Goal: Task Accomplishment & Management: Manage account settings

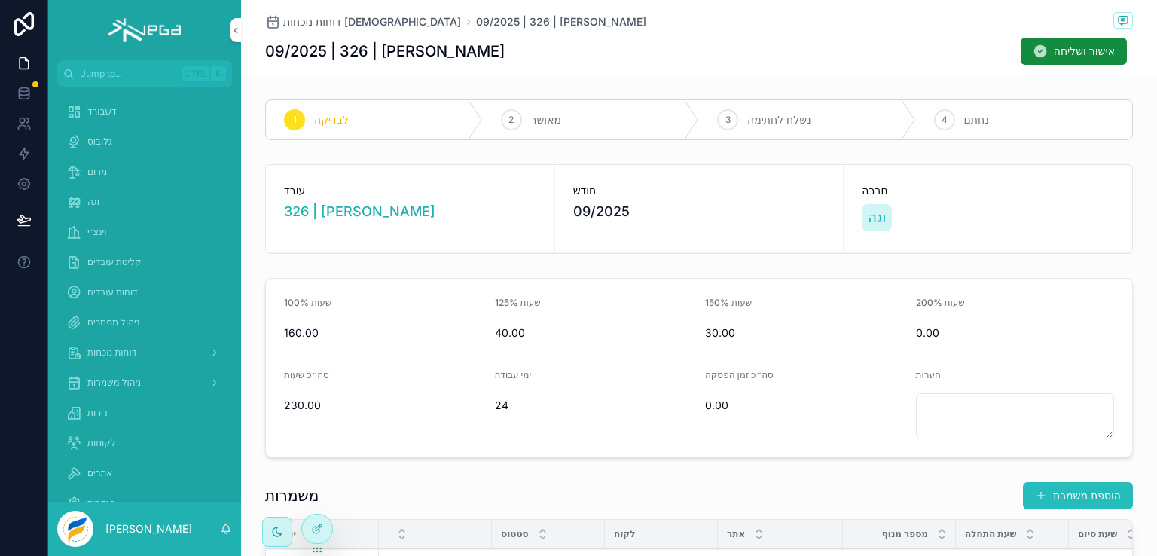
scroll to position [452, 0]
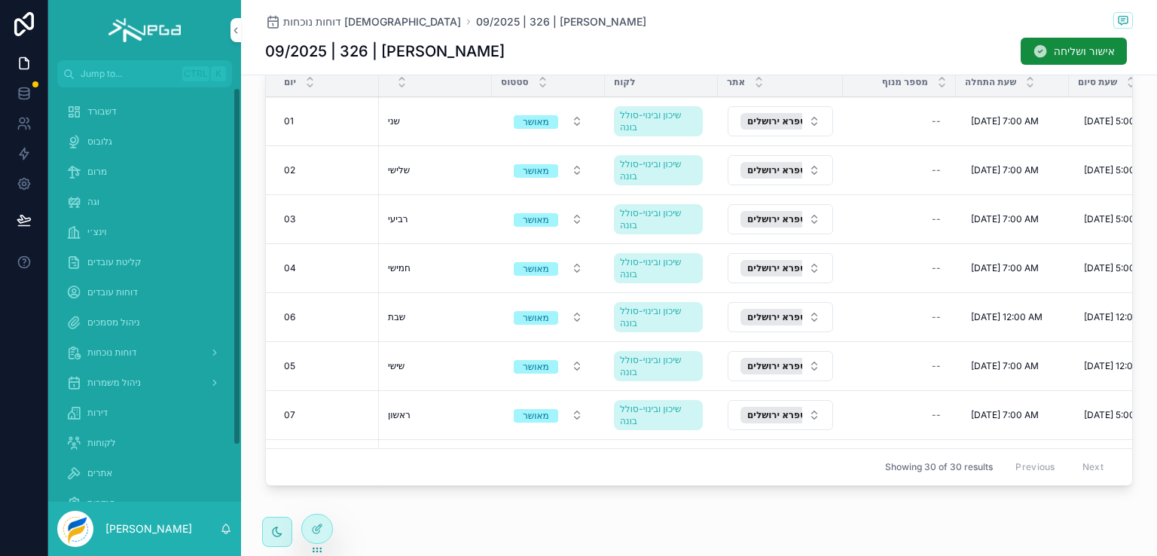
click at [111, 350] on span "דוחות נוכחות" at bounding box center [111, 353] width 49 height 12
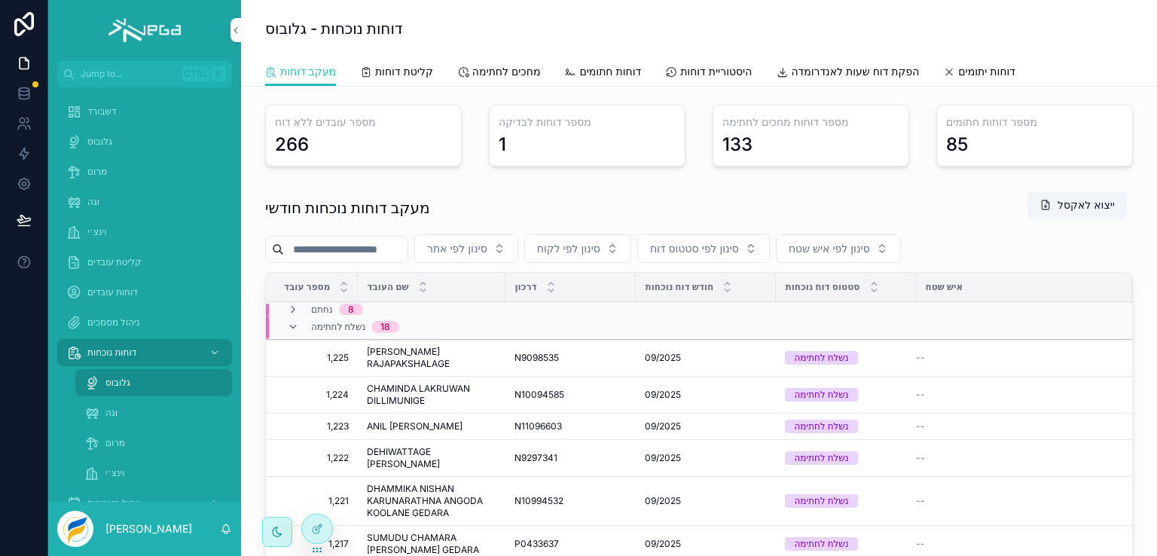
click at [106, 413] on span "וגה" at bounding box center [111, 413] width 12 height 12
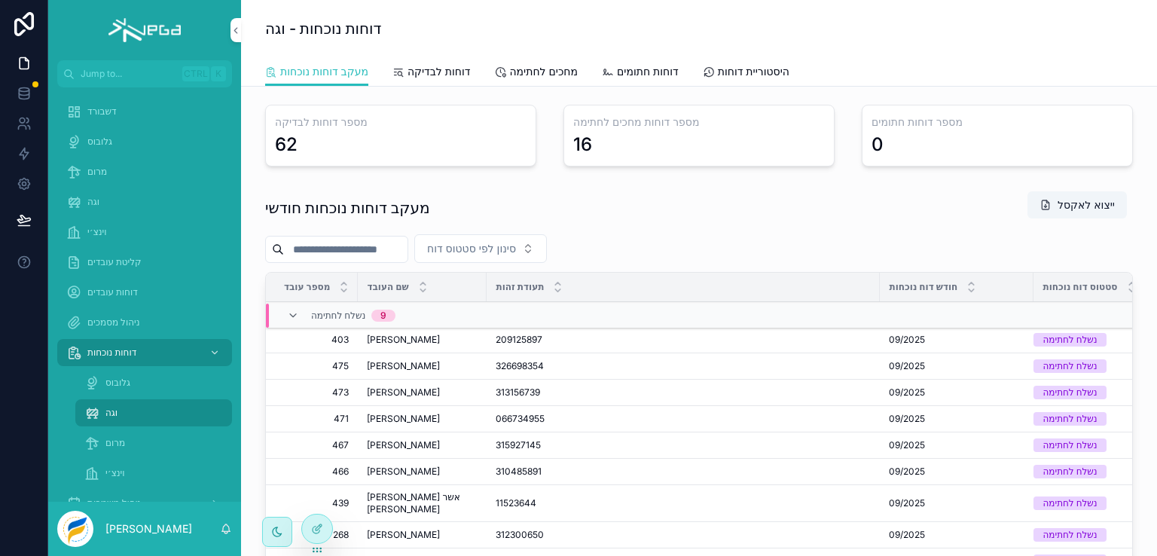
click at [365, 246] on input "scrollable content" at bounding box center [346, 249] width 124 height 21
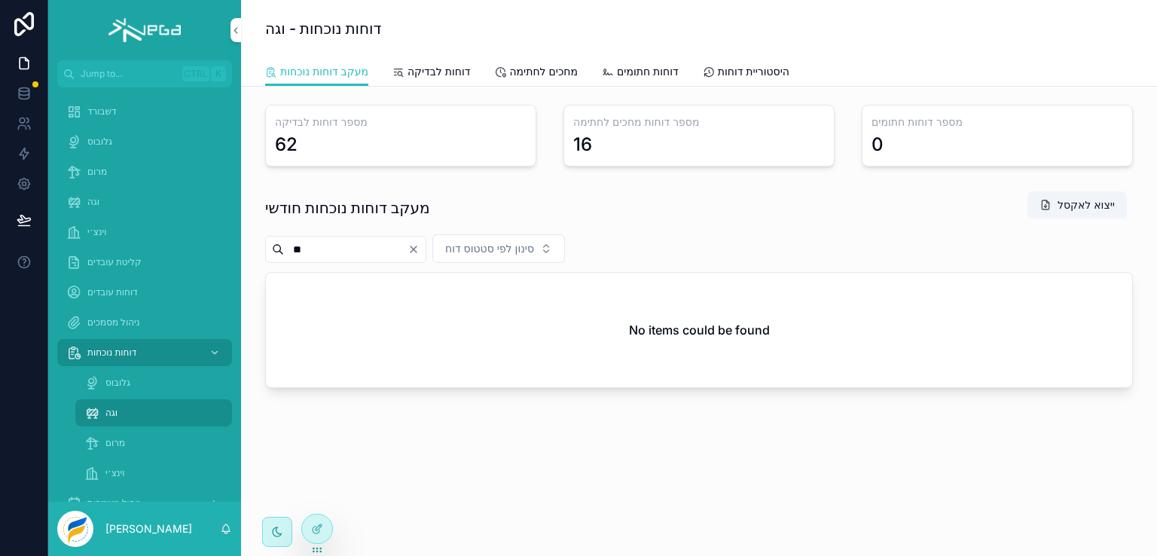
type input "*"
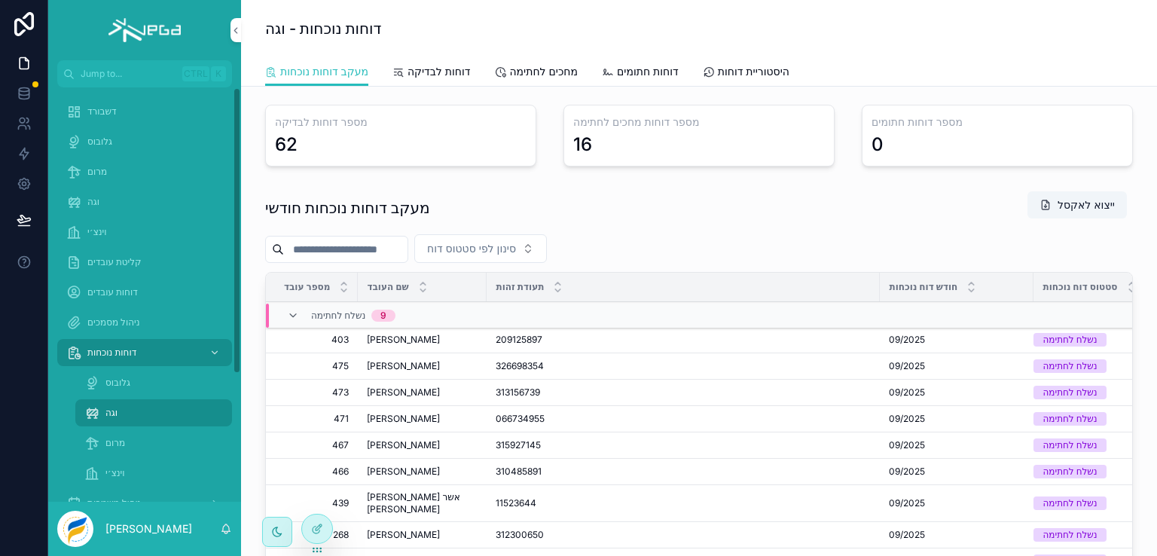
click at [106, 444] on span "מרום" at bounding box center [115, 443] width 20 height 12
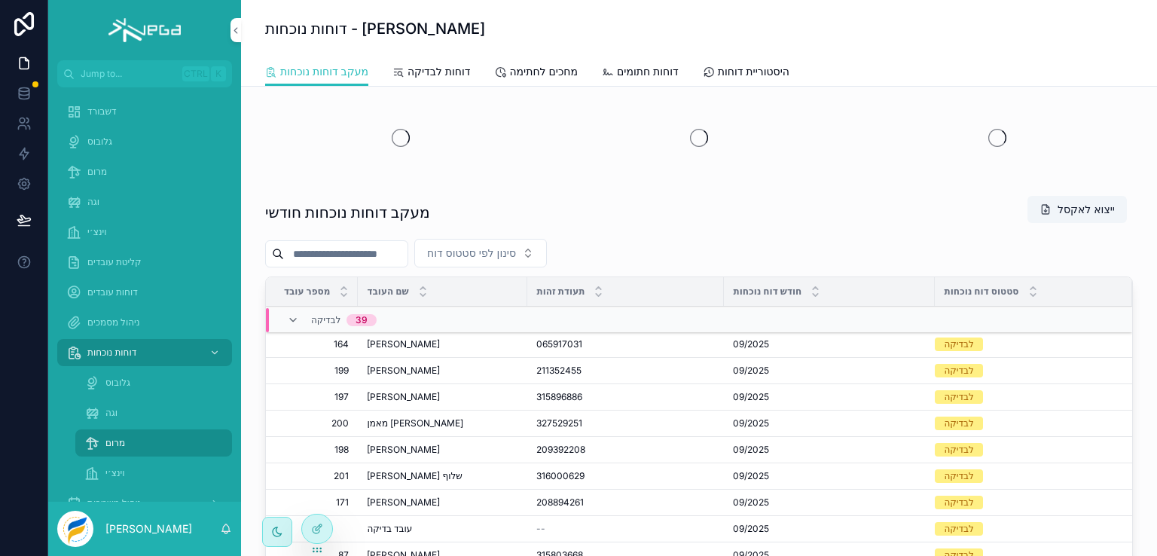
click at [351, 254] on input "scrollable content" at bounding box center [346, 253] width 124 height 21
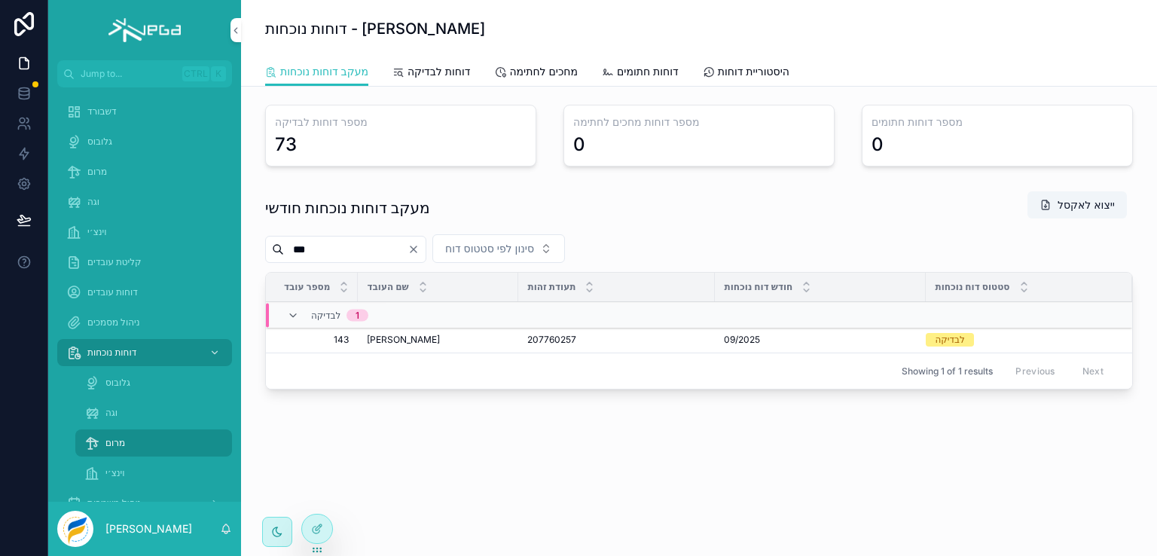
type input "***"
click at [380, 341] on span "[PERSON_NAME]" at bounding box center [403, 340] width 73 height 12
click at [0, 0] on button "פתח דוח" at bounding box center [0, 0] width 0 height 0
click at [332, 245] on input "***" at bounding box center [346, 249] width 124 height 21
click at [331, 245] on input "***" at bounding box center [346, 249] width 124 height 21
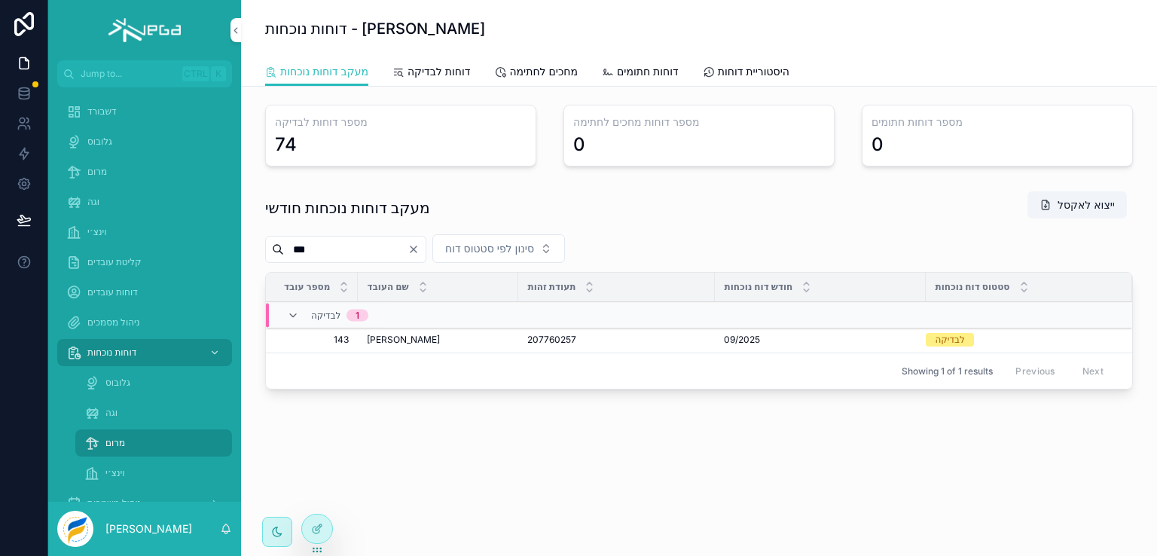
click at [331, 245] on input "***" at bounding box center [346, 249] width 124 height 21
type input "***"
click at [378, 340] on span "[PERSON_NAME]" at bounding box center [403, 340] width 73 height 12
click at [0, 0] on icon "scrollable content" at bounding box center [0, 0] width 0 height 0
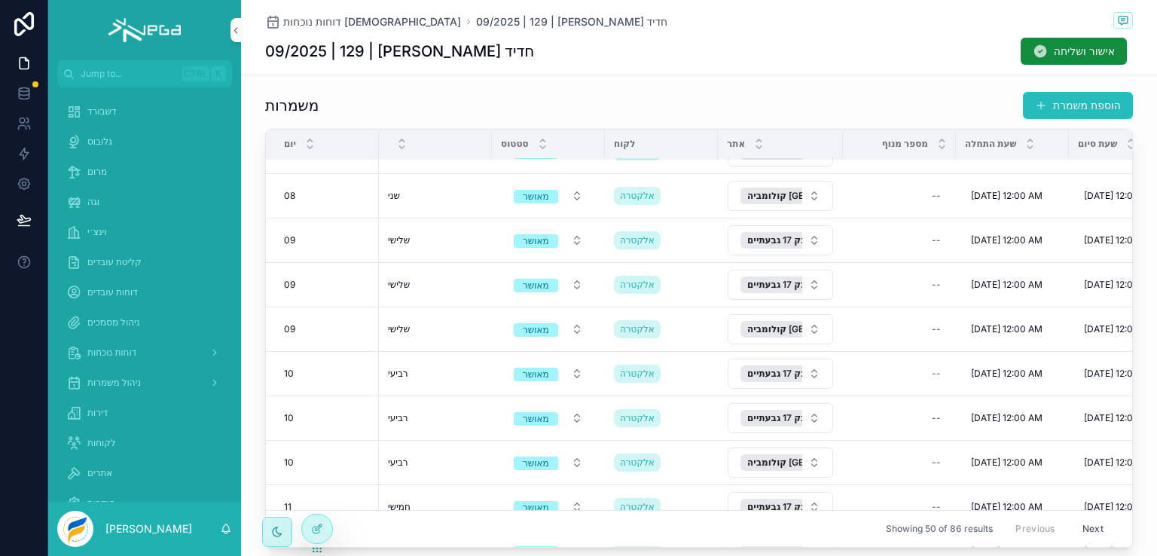
scroll to position [677, 0]
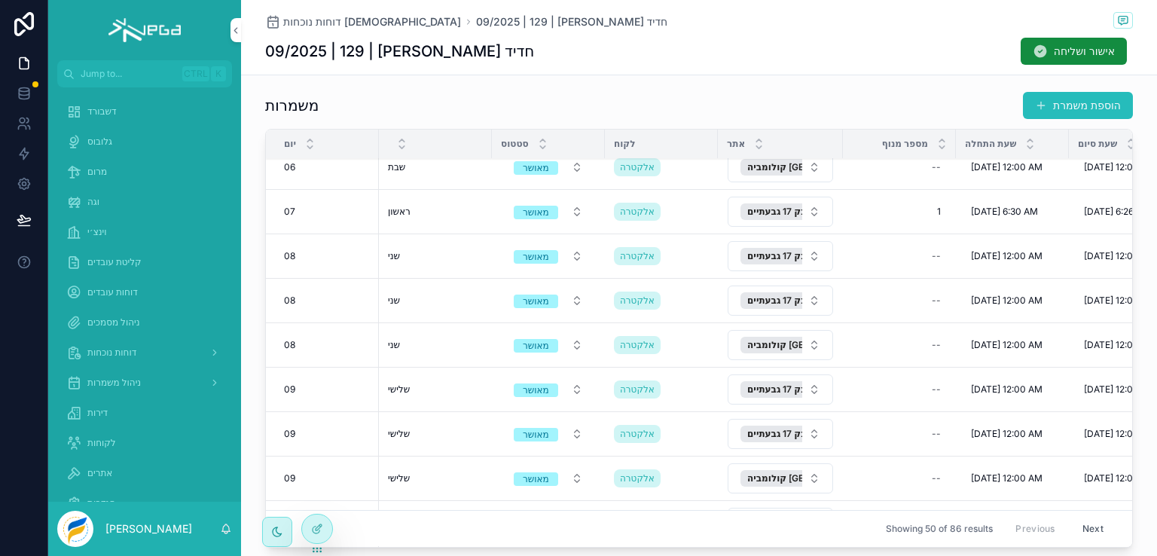
click at [431, 50] on h1 "09/2025 | 129 | [PERSON_NAME] חדיד" at bounding box center [399, 51] width 269 height 21
drag, startPoint x: 371, startPoint y: 52, endPoint x: 491, endPoint y: 59, distance: 120.0
click at [491, 59] on div "09/2025 | 129 | [PERSON_NAME] חדיד אישור ושליחה" at bounding box center [699, 51] width 868 height 29
copy h1 "[PERSON_NAME]"
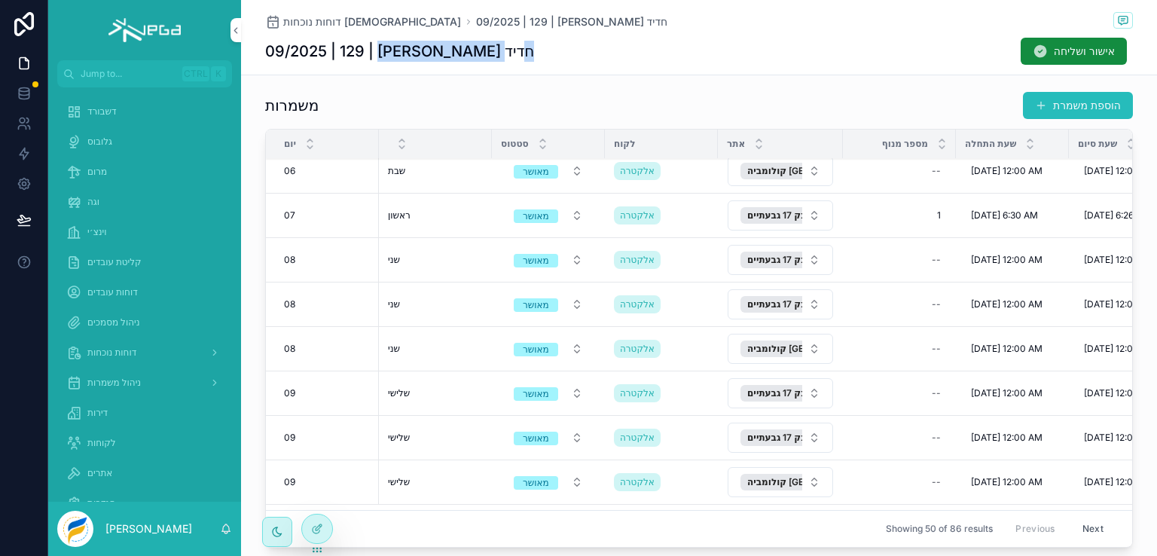
scroll to position [1, 0]
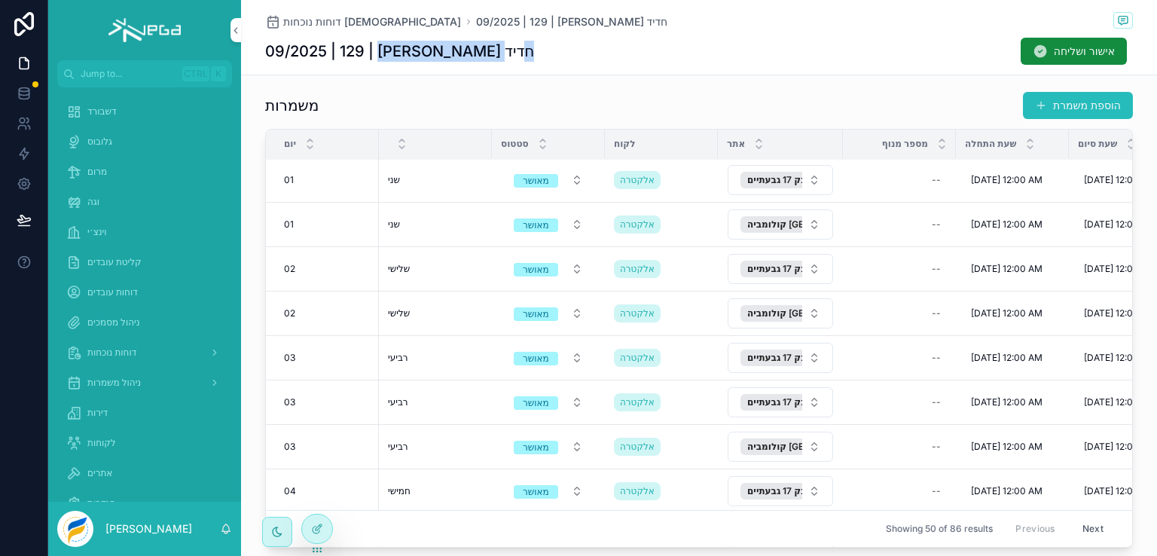
click at [601, 40] on div "09/2025 | 129 | [PERSON_NAME] חדיד אישור ושליחה" at bounding box center [699, 51] width 868 height 29
click at [723, 99] on div "משמרות הוספת משמרת" at bounding box center [699, 105] width 868 height 29
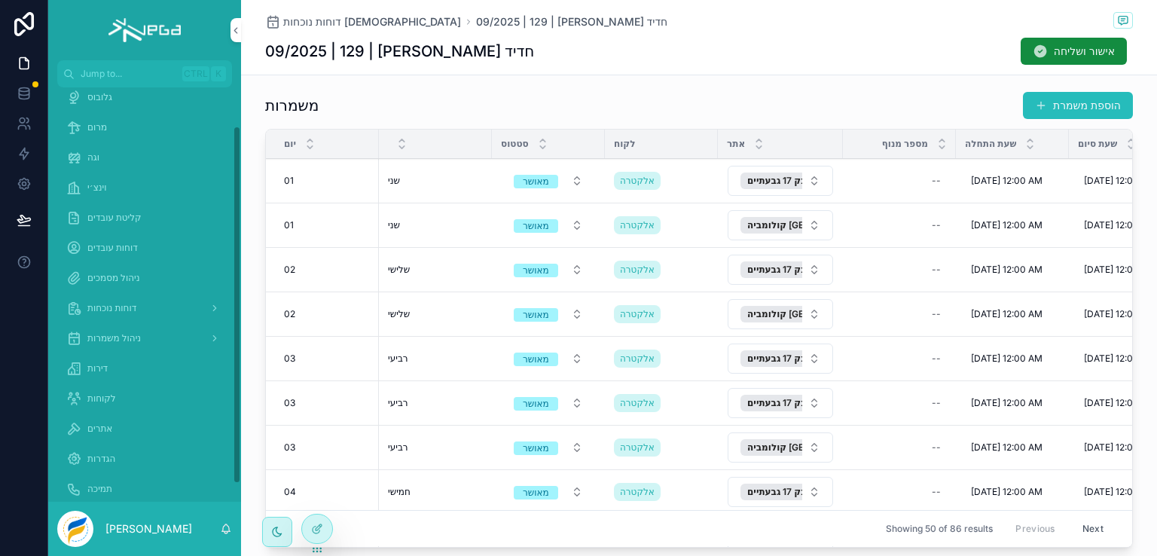
scroll to position [65, 0]
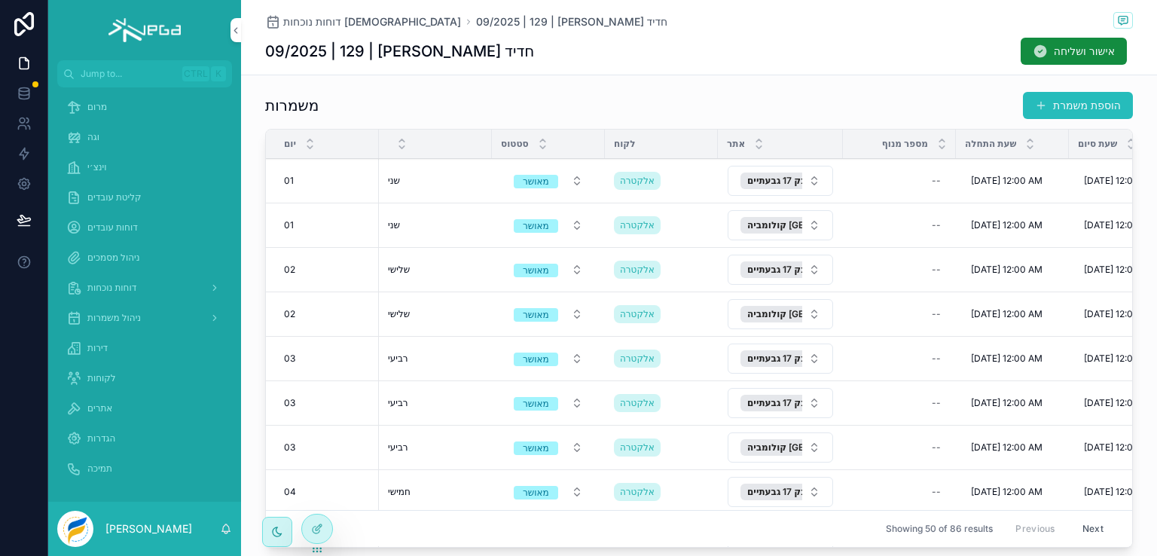
click at [107, 436] on span "הגדרות" at bounding box center [101, 439] width 28 height 12
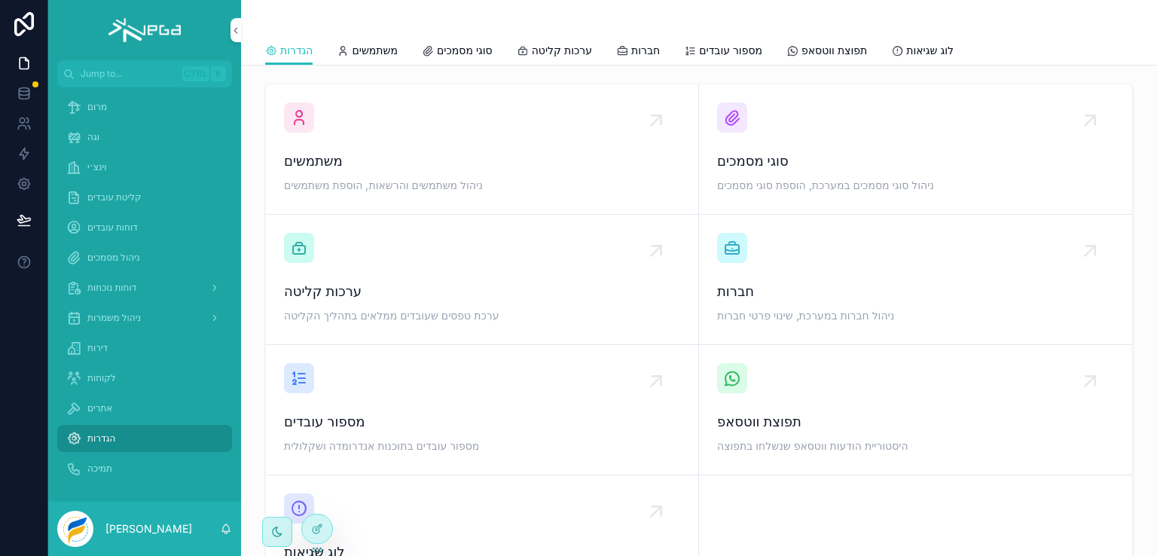
click at [310, 127] on div "scrollable content" at bounding box center [299, 117] width 30 height 30
click at [307, 126] on div "scrollable content" at bounding box center [299, 117] width 30 height 30
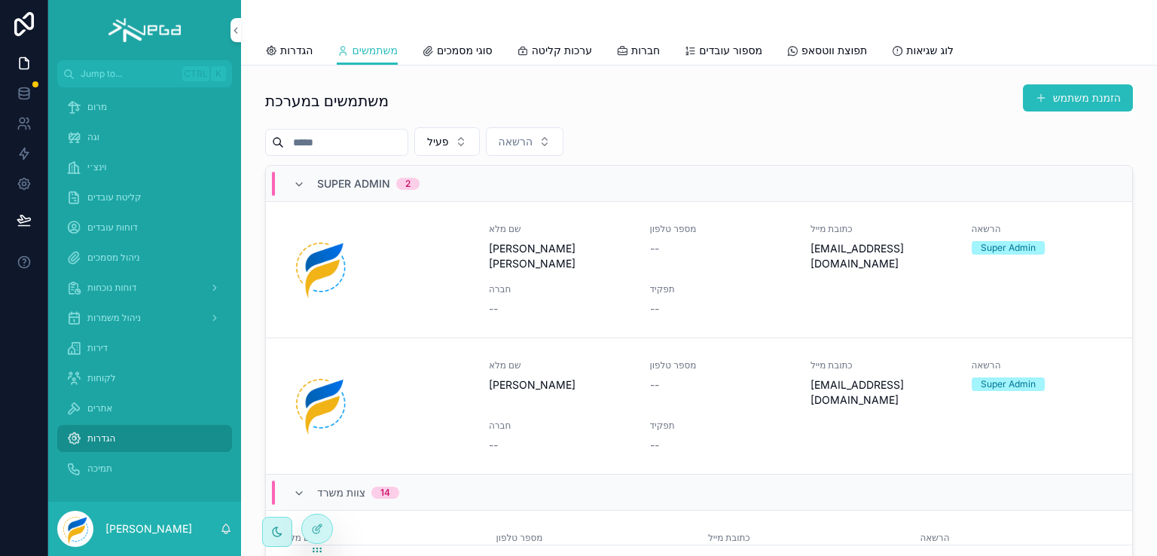
click at [1070, 100] on button "הזמנת משתמש" at bounding box center [1078, 97] width 110 height 27
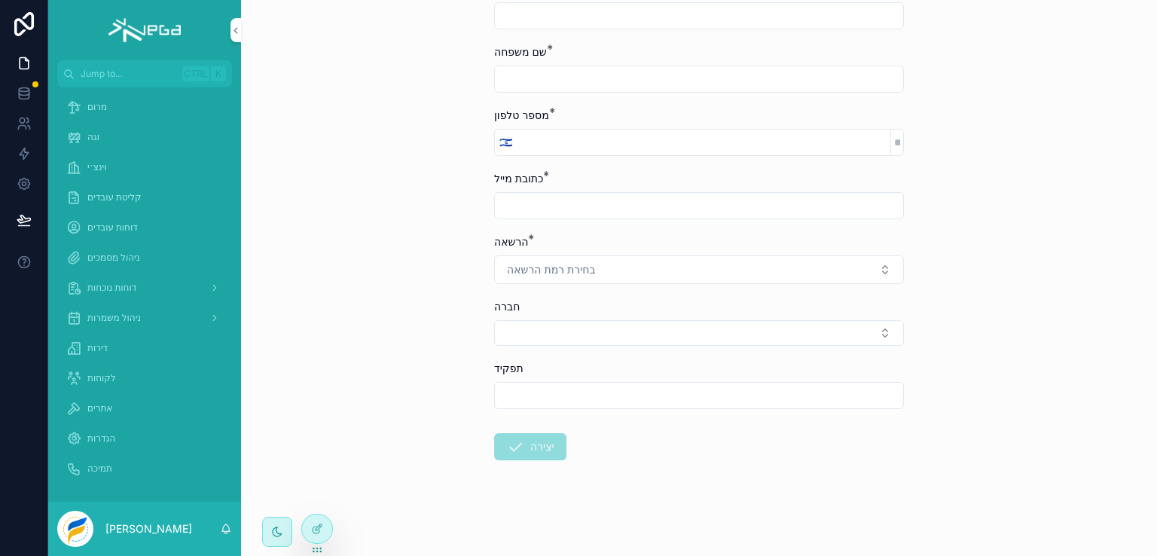
scroll to position [52, 0]
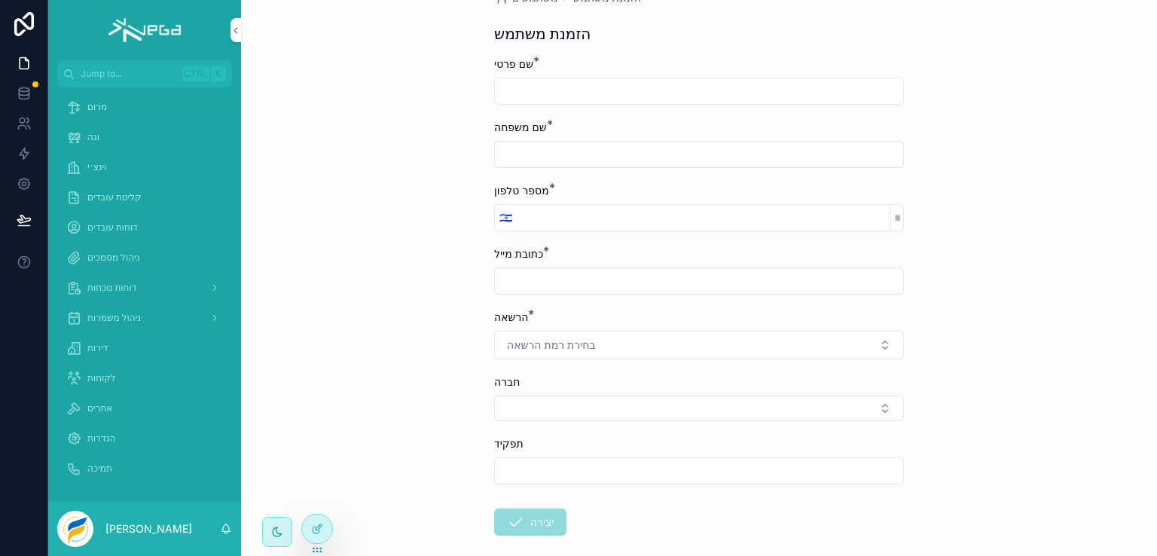
click at [841, 408] on button "Select Button" at bounding box center [699, 409] width 410 height 26
click at [1007, 384] on div "Back to הגדרות משתמשים הזמנת משתמש הזמנת משתמש שם פרטי * שם משפחה * מספר טלפון …" at bounding box center [699, 226] width 916 height 556
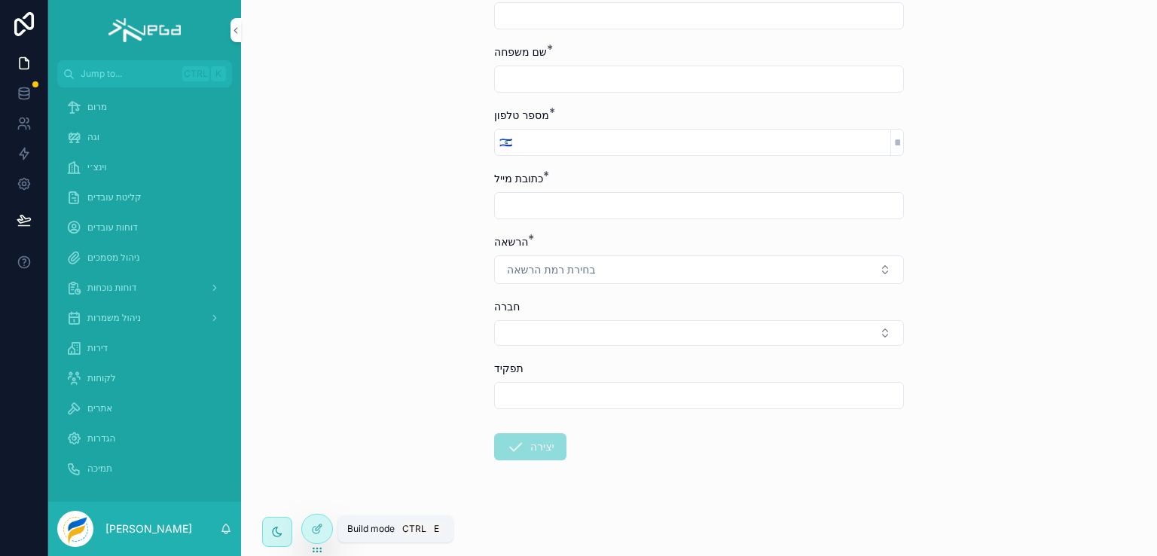
click at [320, 533] on icon at bounding box center [317, 529] width 12 height 12
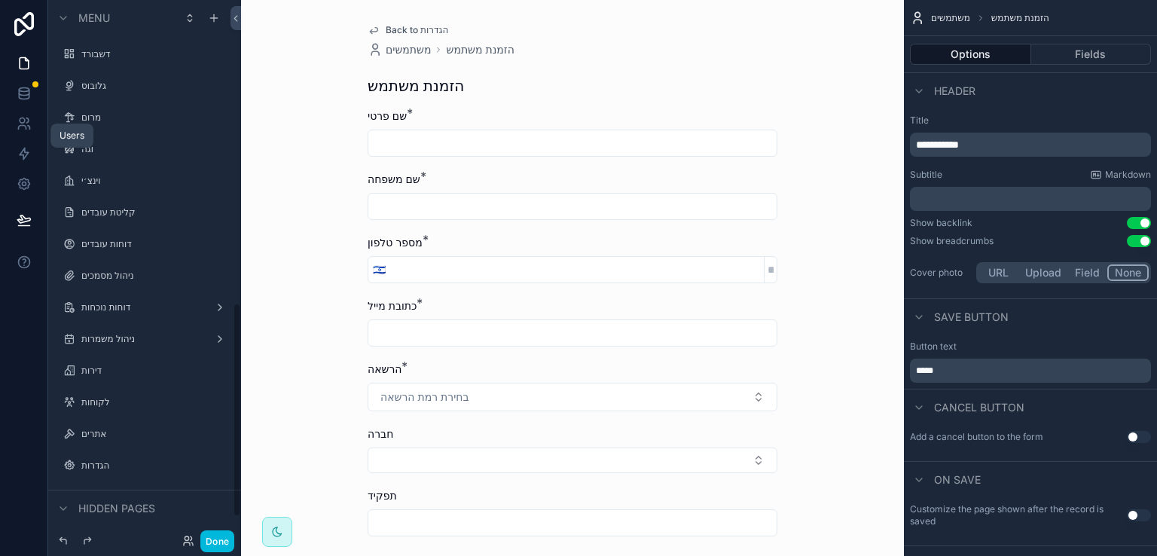
scroll to position [762, 0]
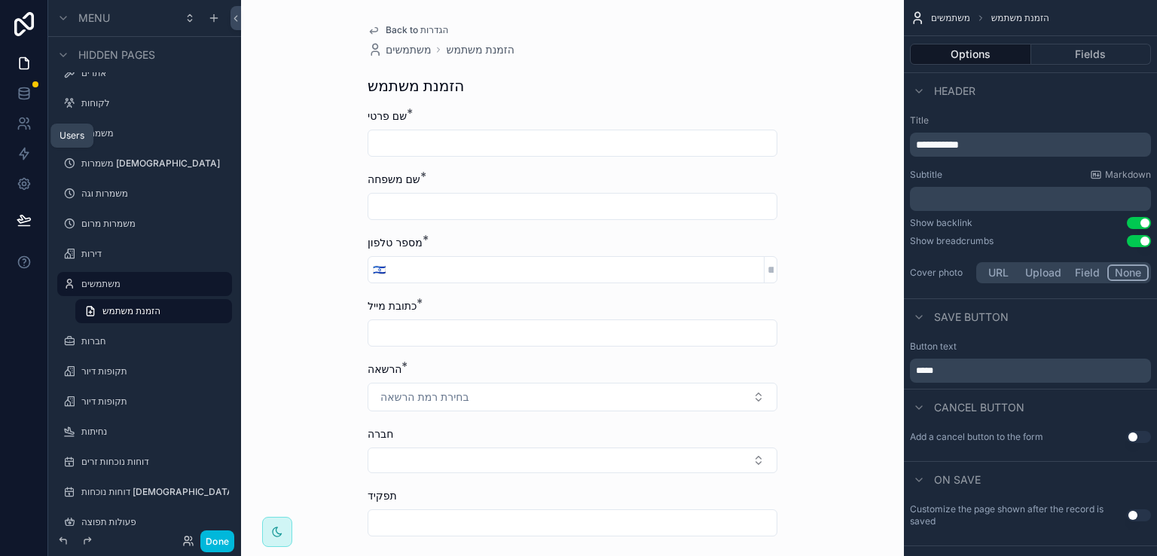
click at [21, 123] on icon at bounding box center [22, 120] width 5 height 5
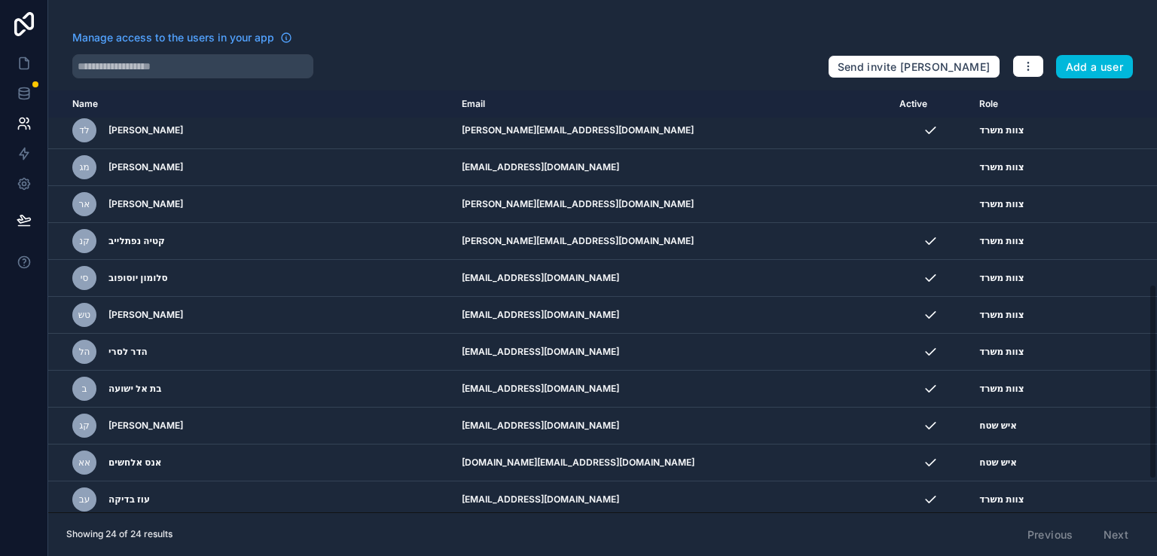
scroll to position [488, 0]
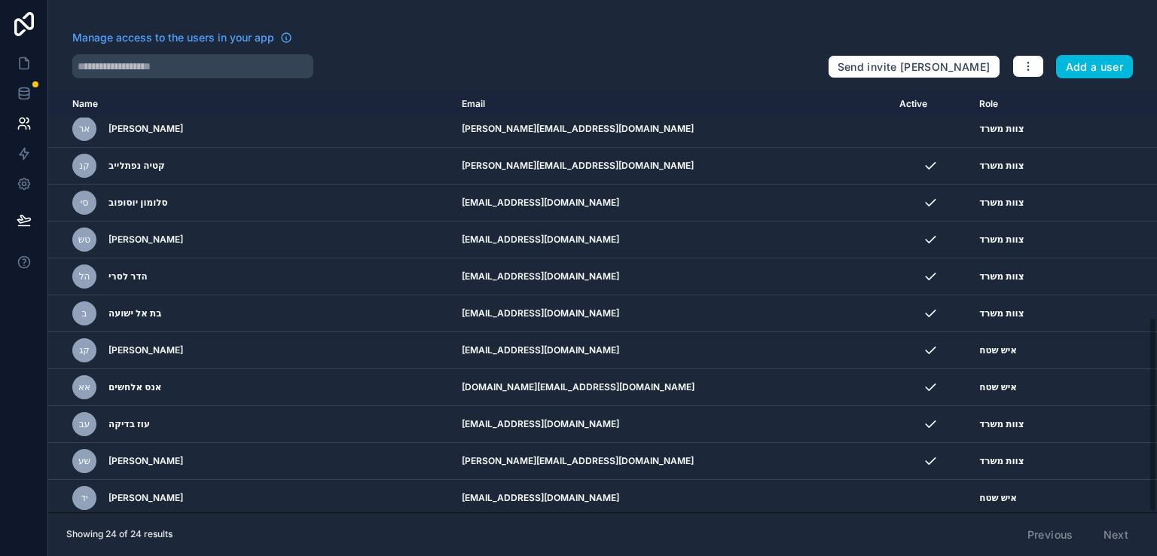
click at [0, 0] on icon "scrollable content" at bounding box center [0, 0] width 0 height 0
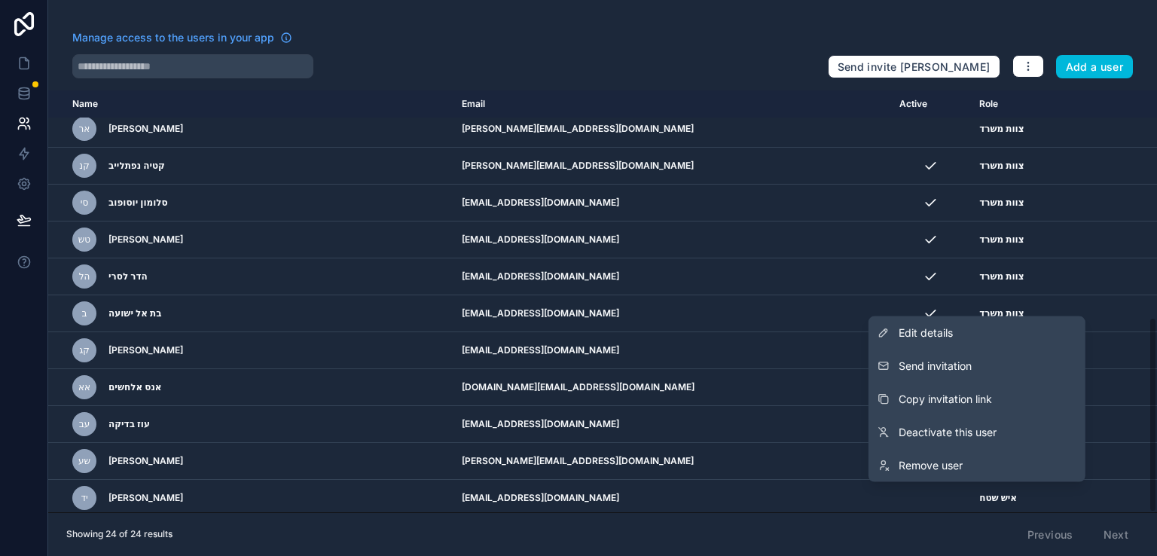
click at [952, 359] on span "Send invitation" at bounding box center [935, 366] width 73 height 15
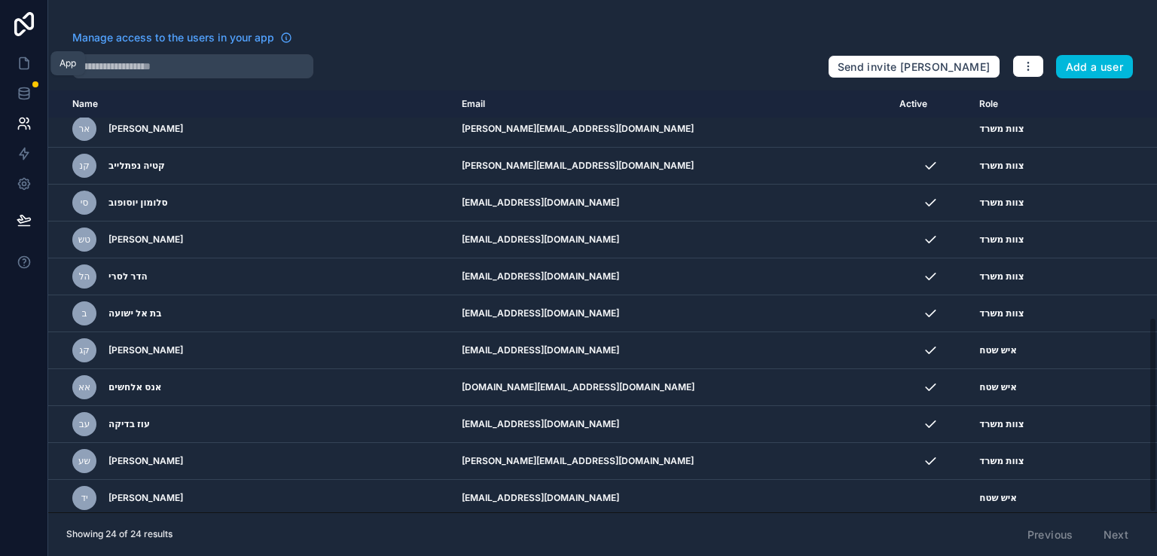
click at [25, 60] on icon at bounding box center [26, 59] width 3 height 3
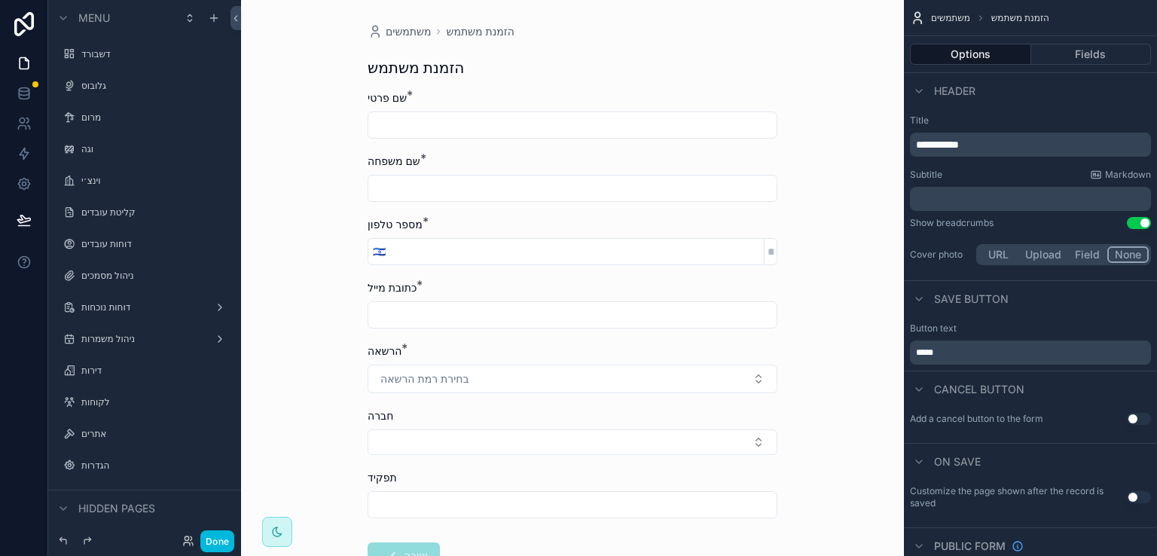
click at [92, 115] on label "מרום" at bounding box center [152, 118] width 142 height 12
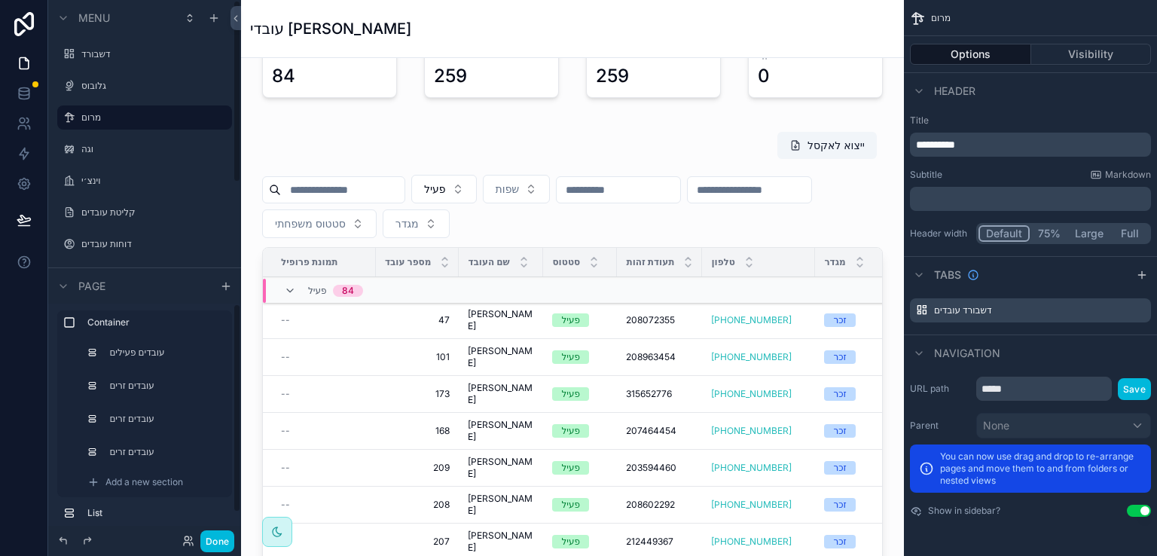
scroll to position [75, 0]
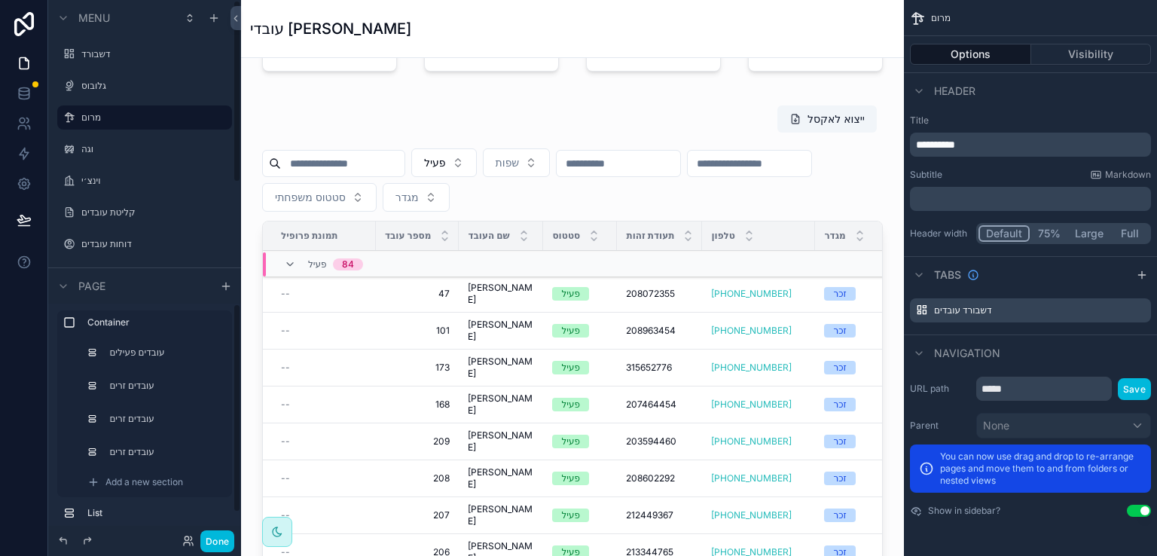
click at [115, 212] on label "קליטת עובדים" at bounding box center [152, 212] width 142 height 12
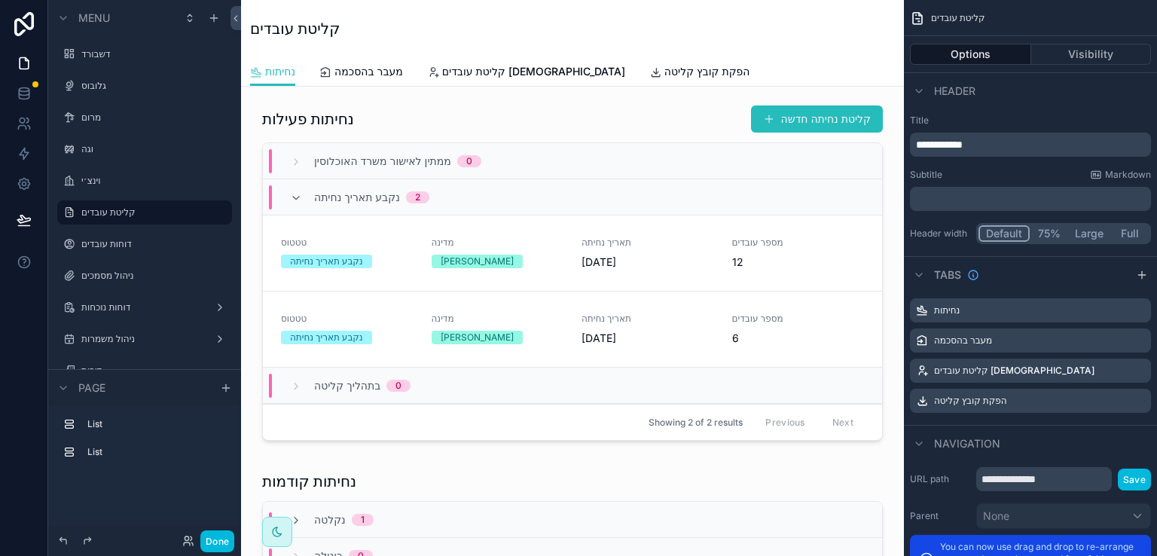
click at [93, 119] on label "מרום" at bounding box center [152, 118] width 142 height 12
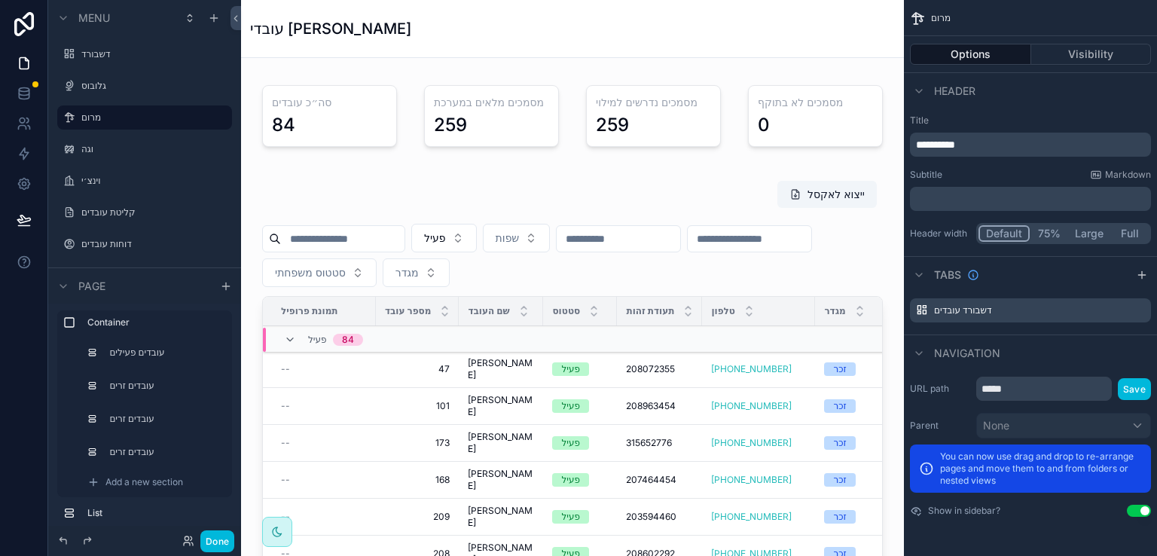
click at [216, 535] on button "Done" at bounding box center [217, 541] width 34 height 22
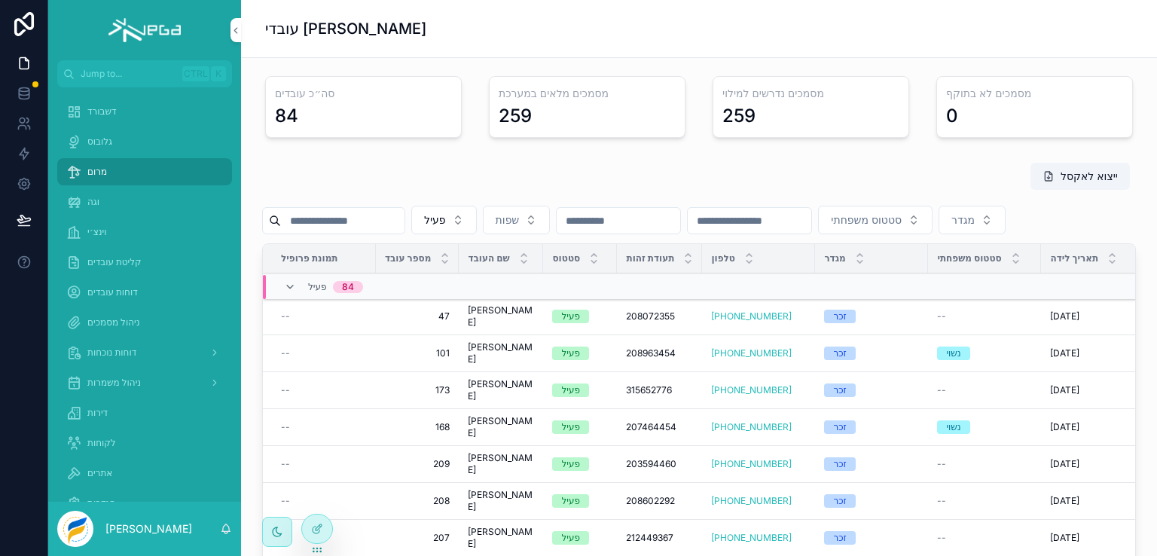
click at [102, 259] on span "קליטת עובדים" at bounding box center [114, 262] width 54 height 12
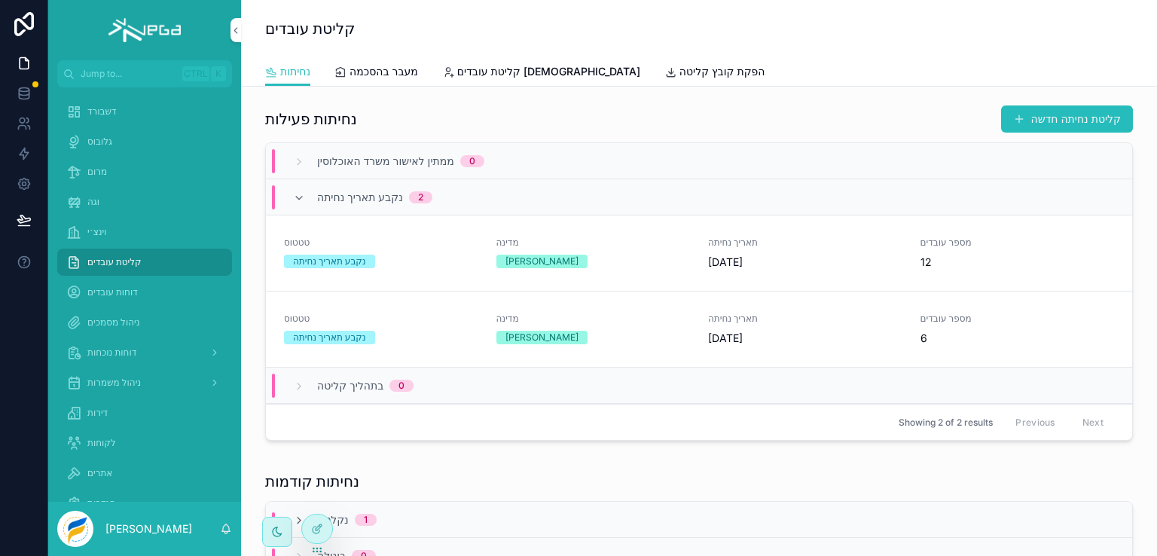
click at [463, 73] on span "קליטת עובדים [DEMOGRAPHIC_DATA]" at bounding box center [548, 71] width 183 height 15
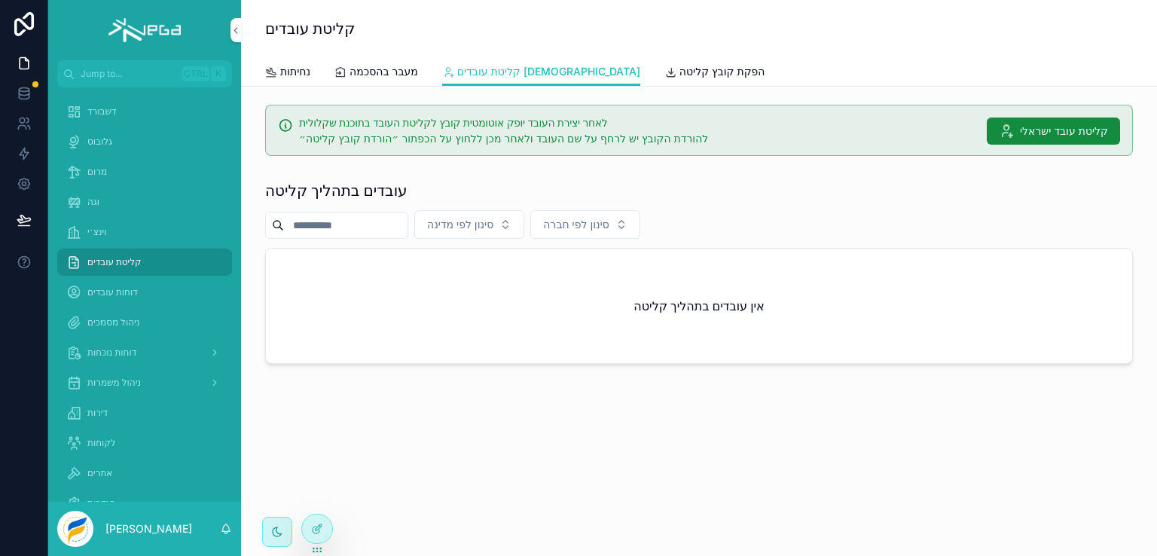
click at [1040, 133] on span "קליטת עובד ישראלי" at bounding box center [1064, 131] width 88 height 15
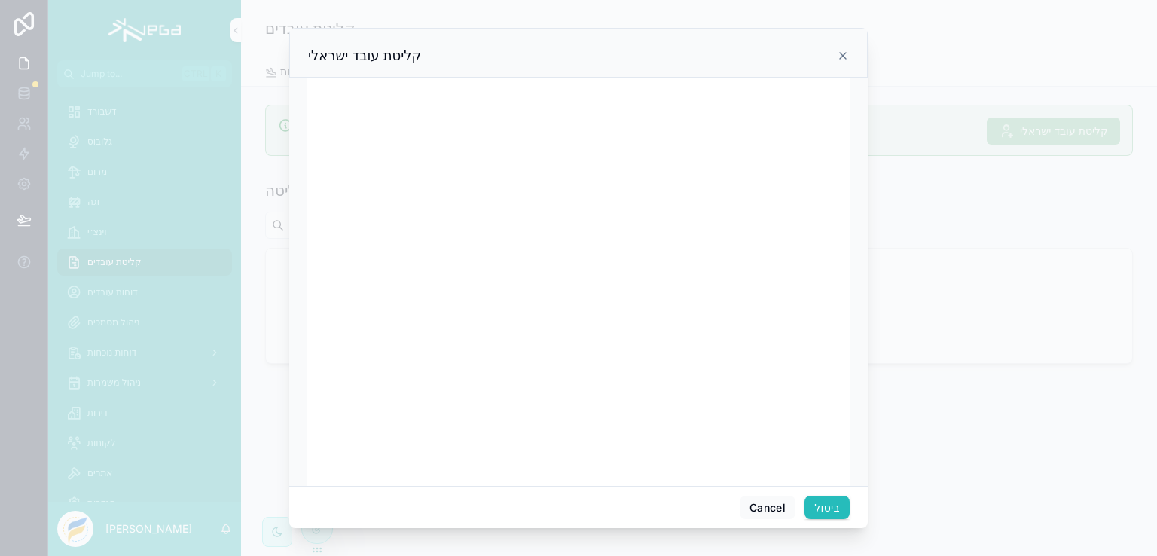
scroll to position [151, 0]
click at [843, 55] on icon at bounding box center [843, 56] width 6 height 6
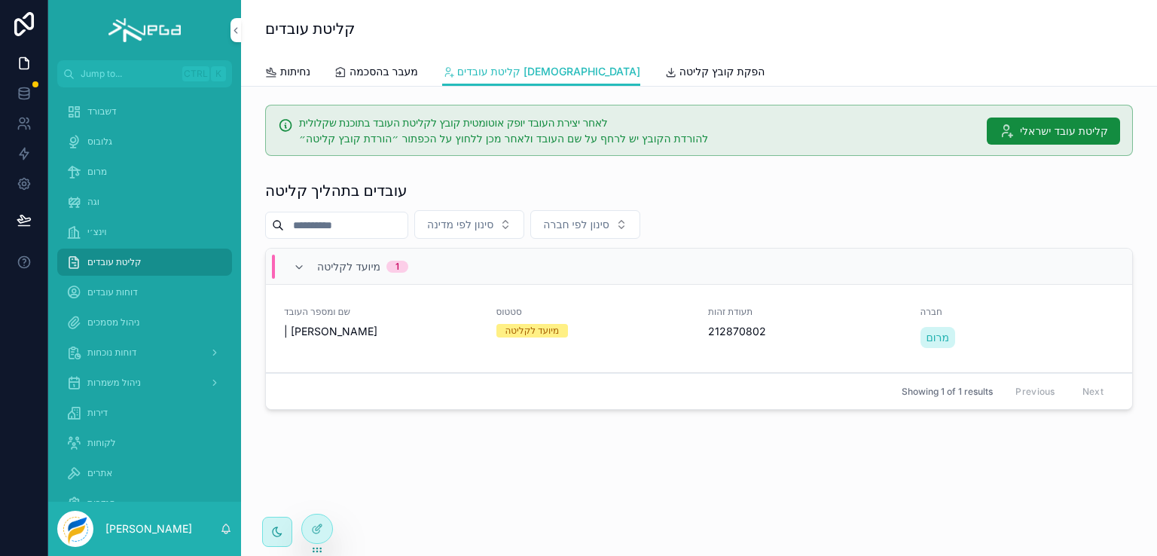
click at [95, 170] on span "מרום" at bounding box center [97, 172] width 20 height 12
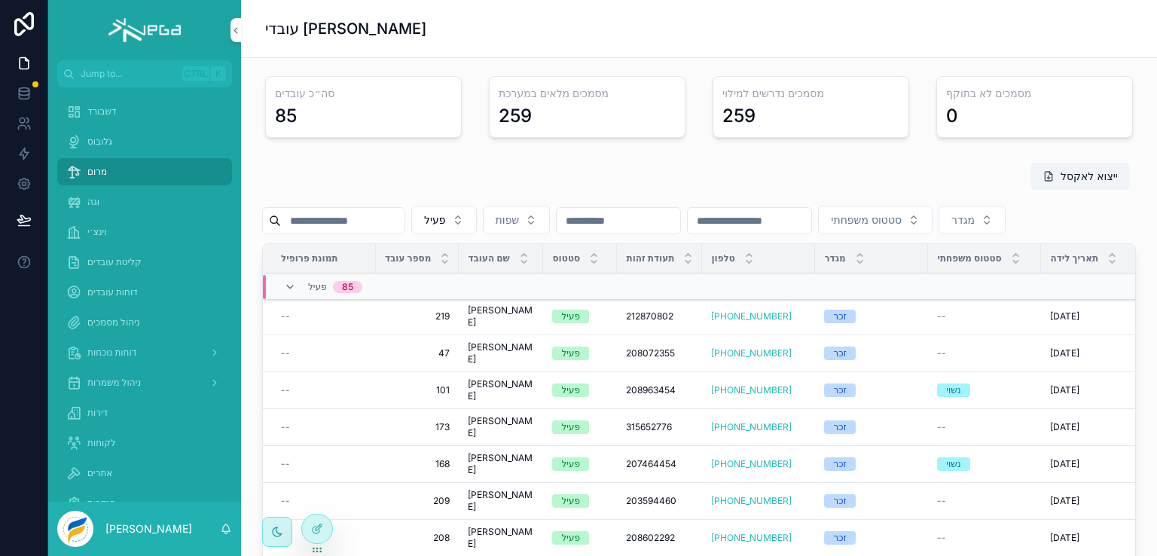
click at [354, 222] on input "scrollable content" at bounding box center [343, 220] width 124 height 21
click at [439, 185] on div "ייצוא לאקסל" at bounding box center [699, 179] width 874 height 35
click at [444, 323] on span "219" at bounding box center [417, 316] width 65 height 12
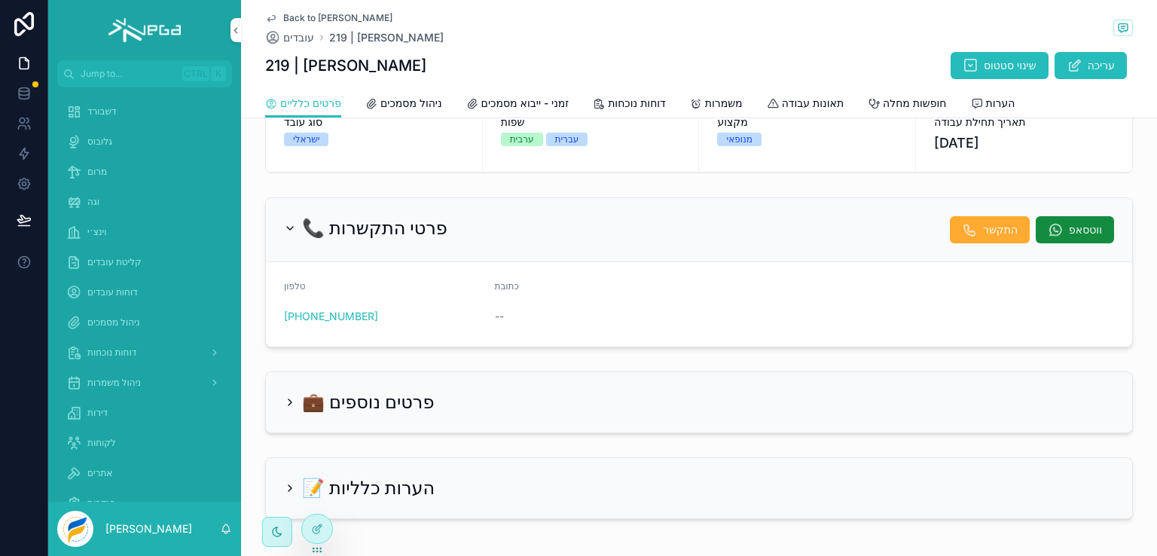
scroll to position [49, 0]
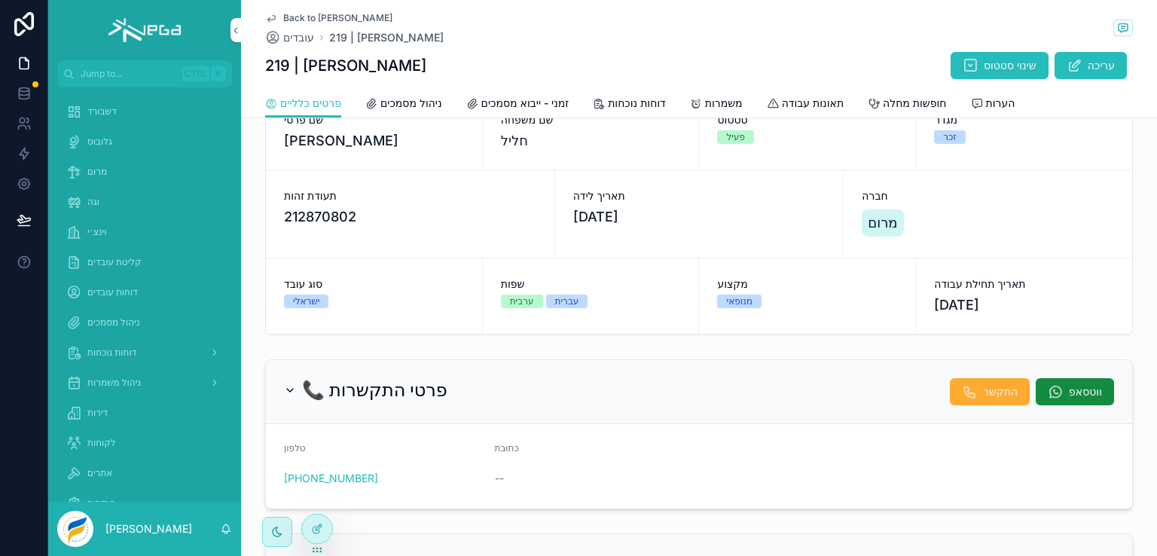
click at [266, 18] on icon "scrollable content" at bounding box center [271, 18] width 12 height 12
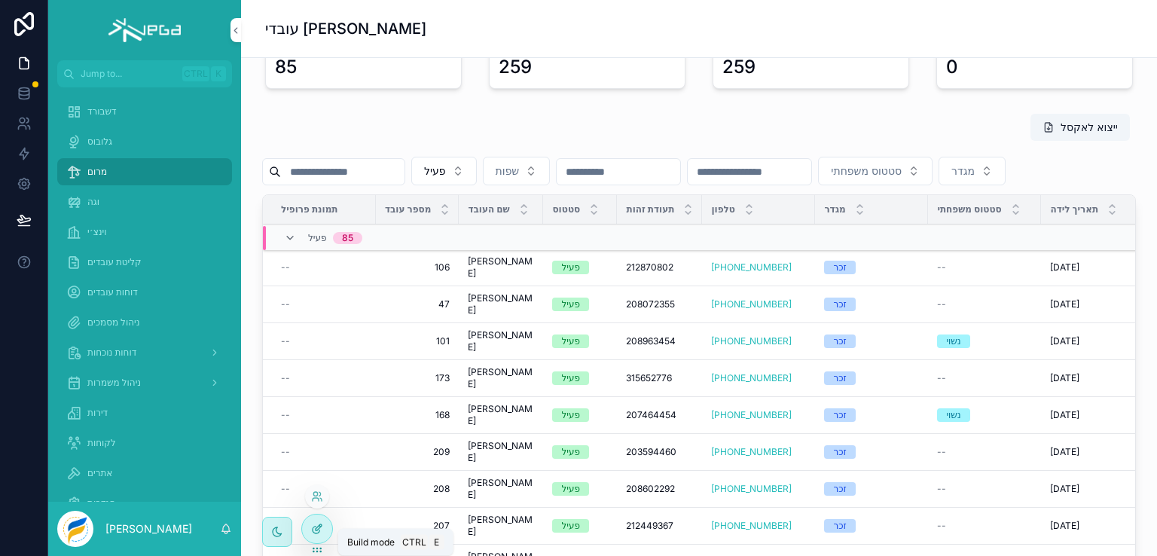
click at [313, 526] on icon at bounding box center [317, 529] width 12 height 12
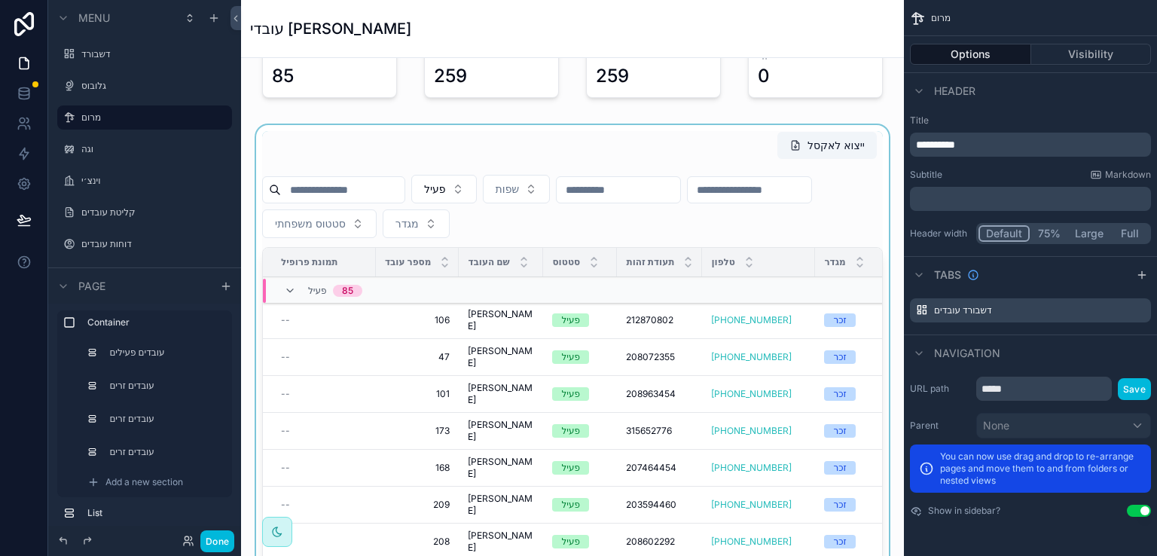
click at [735, 128] on div "scrollable content" at bounding box center [572, 401] width 639 height 553
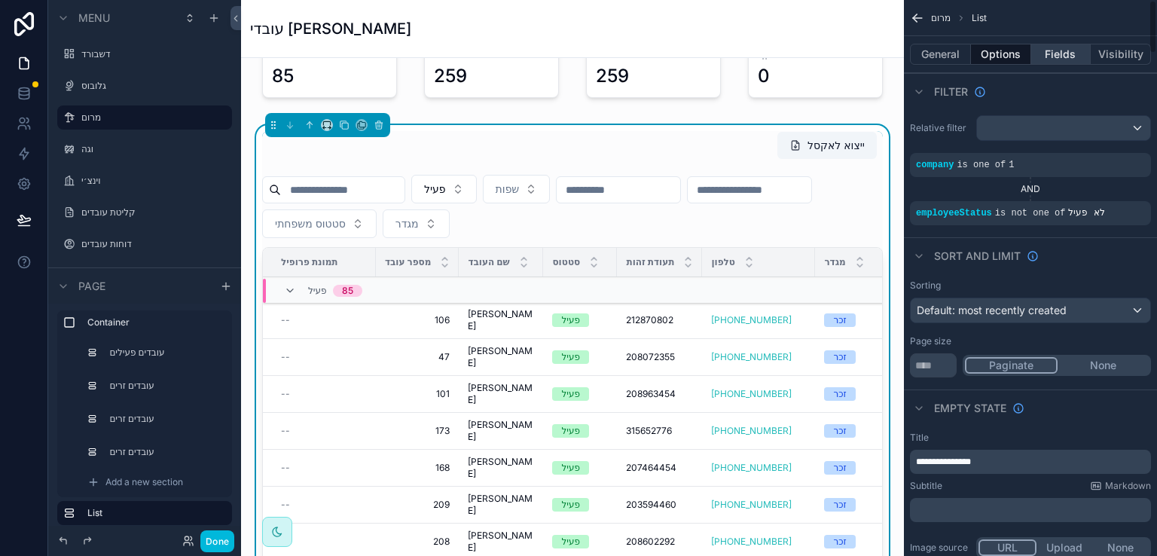
click at [1053, 48] on button "Fields" at bounding box center [1062, 54] width 60 height 21
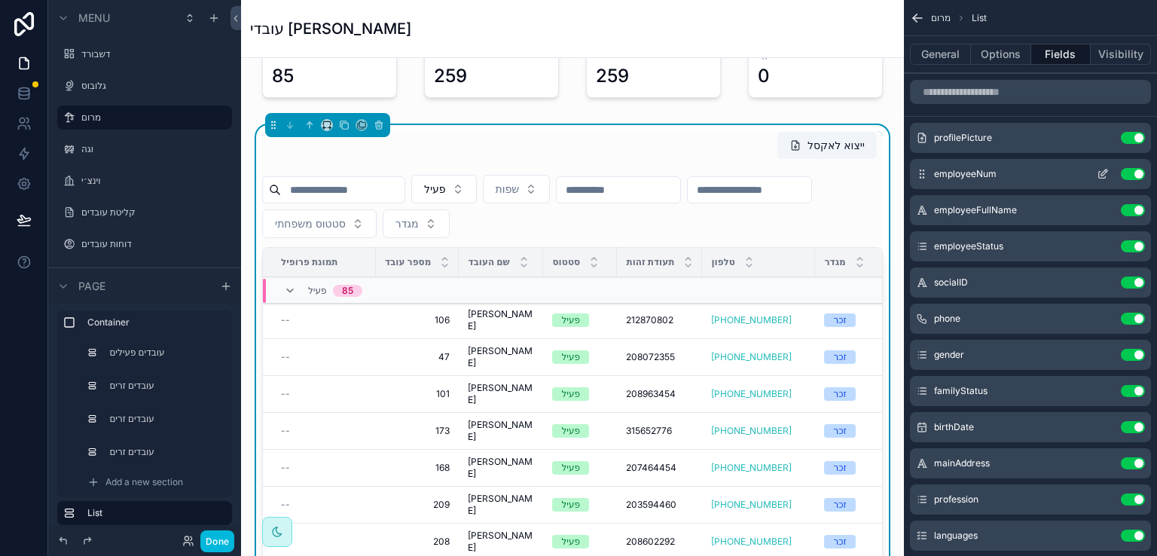
click at [1101, 170] on icon "scrollable content" at bounding box center [1103, 174] width 12 height 12
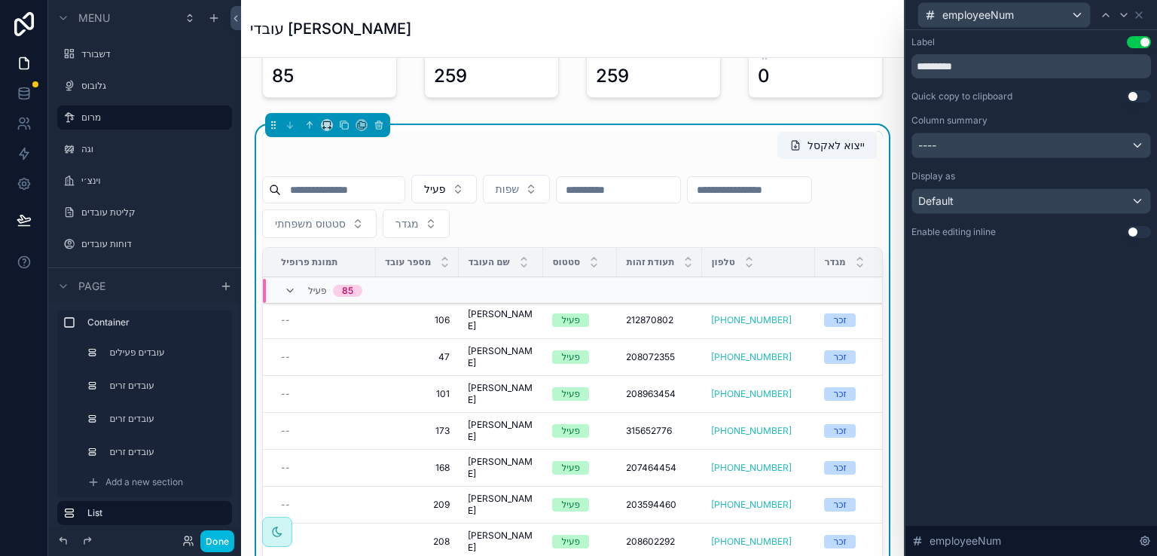
click at [1133, 230] on button "Use setting" at bounding box center [1139, 232] width 24 height 12
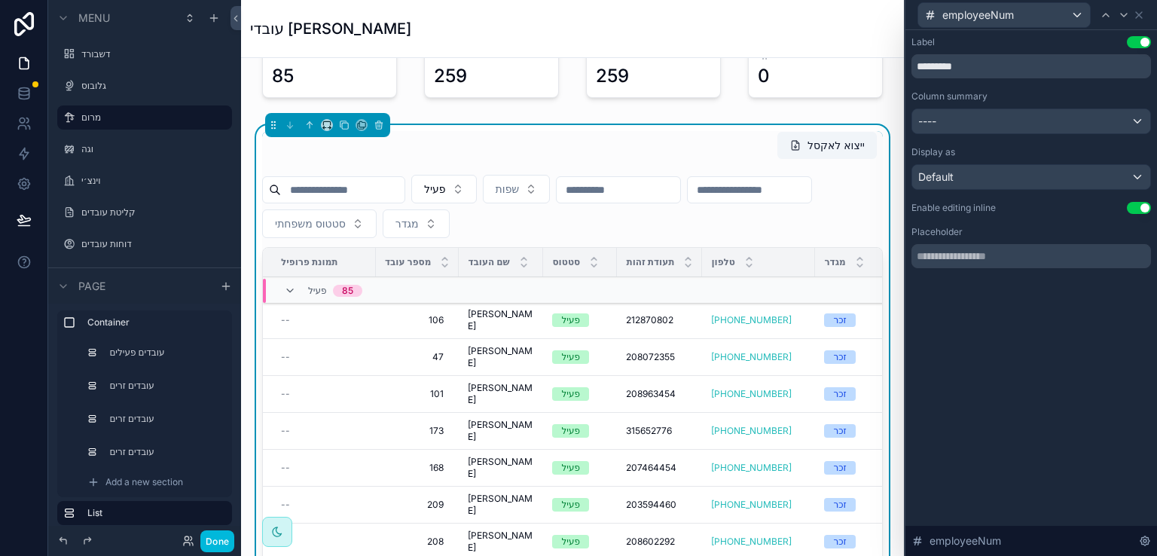
click at [434, 314] on span "106" at bounding box center [417, 320] width 53 height 12
click at [555, 341] on icon "scrollable content" at bounding box center [554, 338] width 12 height 12
click at [214, 536] on button "Done" at bounding box center [217, 541] width 34 height 22
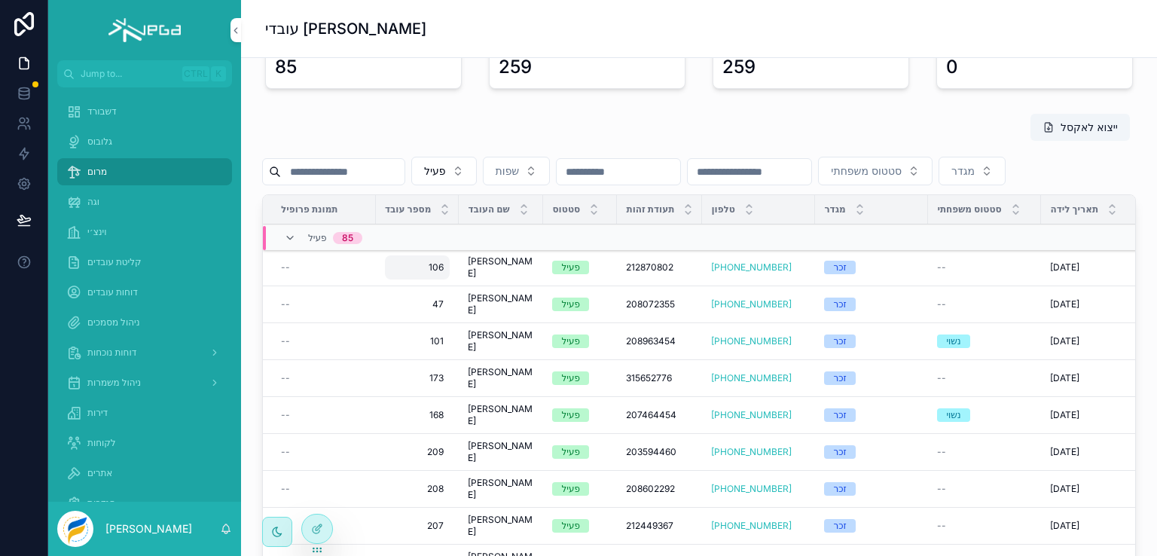
click at [429, 274] on span "106" at bounding box center [417, 267] width 53 height 12
click at [555, 316] on icon "scrollable content" at bounding box center [554, 320] width 12 height 12
click at [23, 218] on icon at bounding box center [23, 220] width 13 height 8
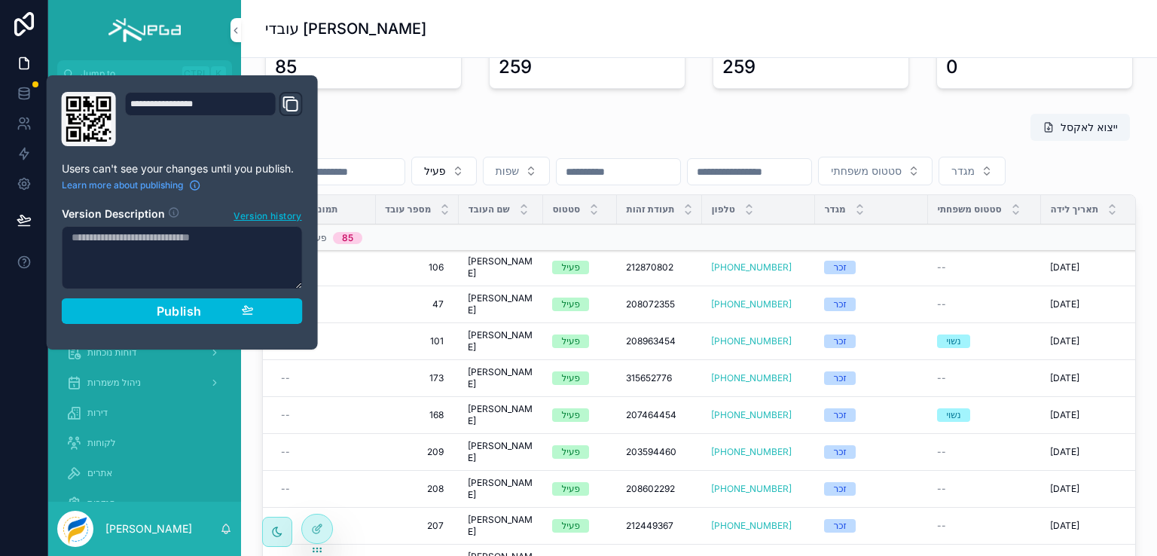
click at [185, 244] on textarea at bounding box center [182, 257] width 241 height 63
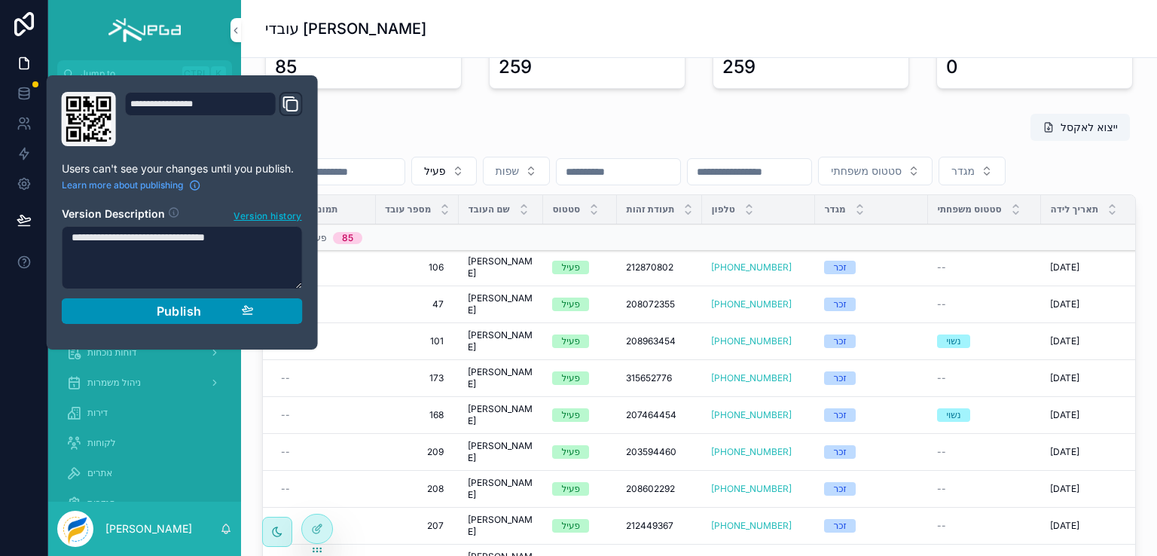
type textarea "**********"
click at [165, 308] on span "Publish" at bounding box center [179, 311] width 45 height 15
